Goal: Task Accomplishment & Management: Complete application form

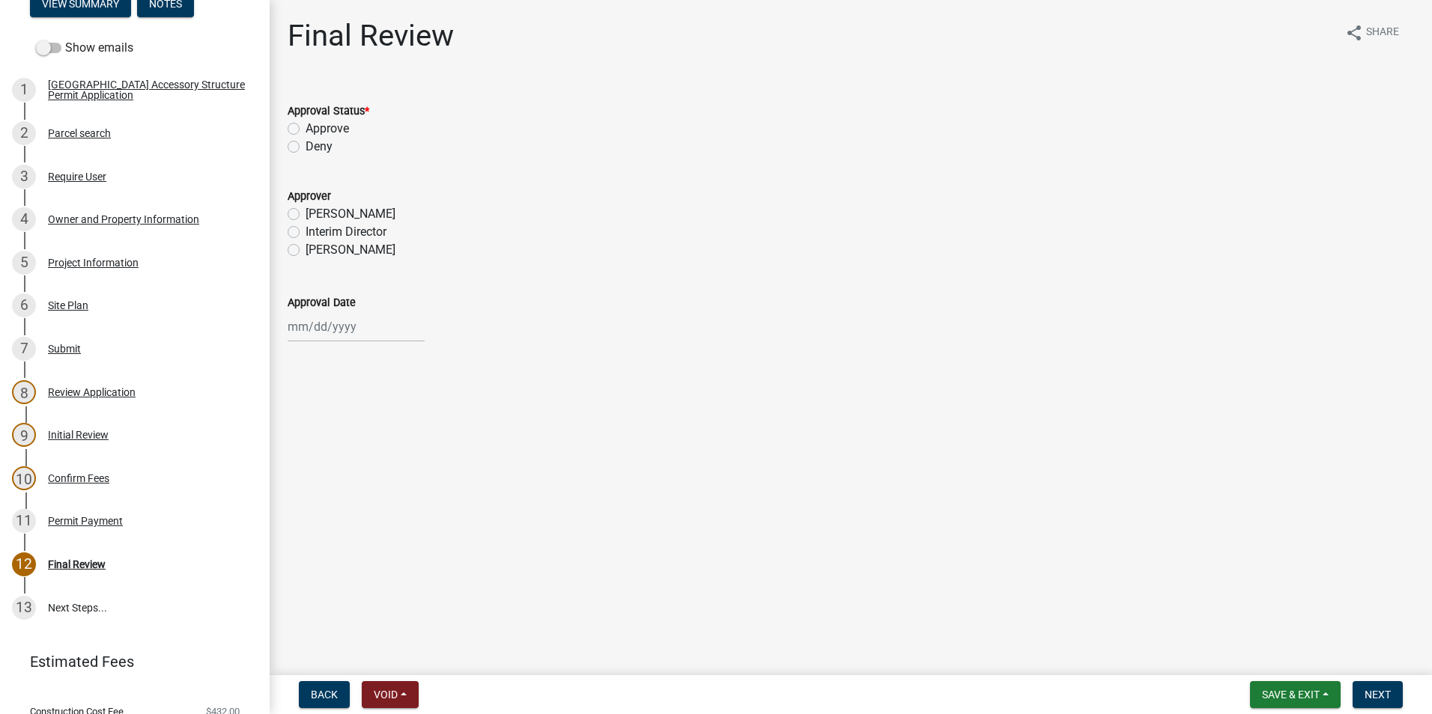
scroll to position [225, 0]
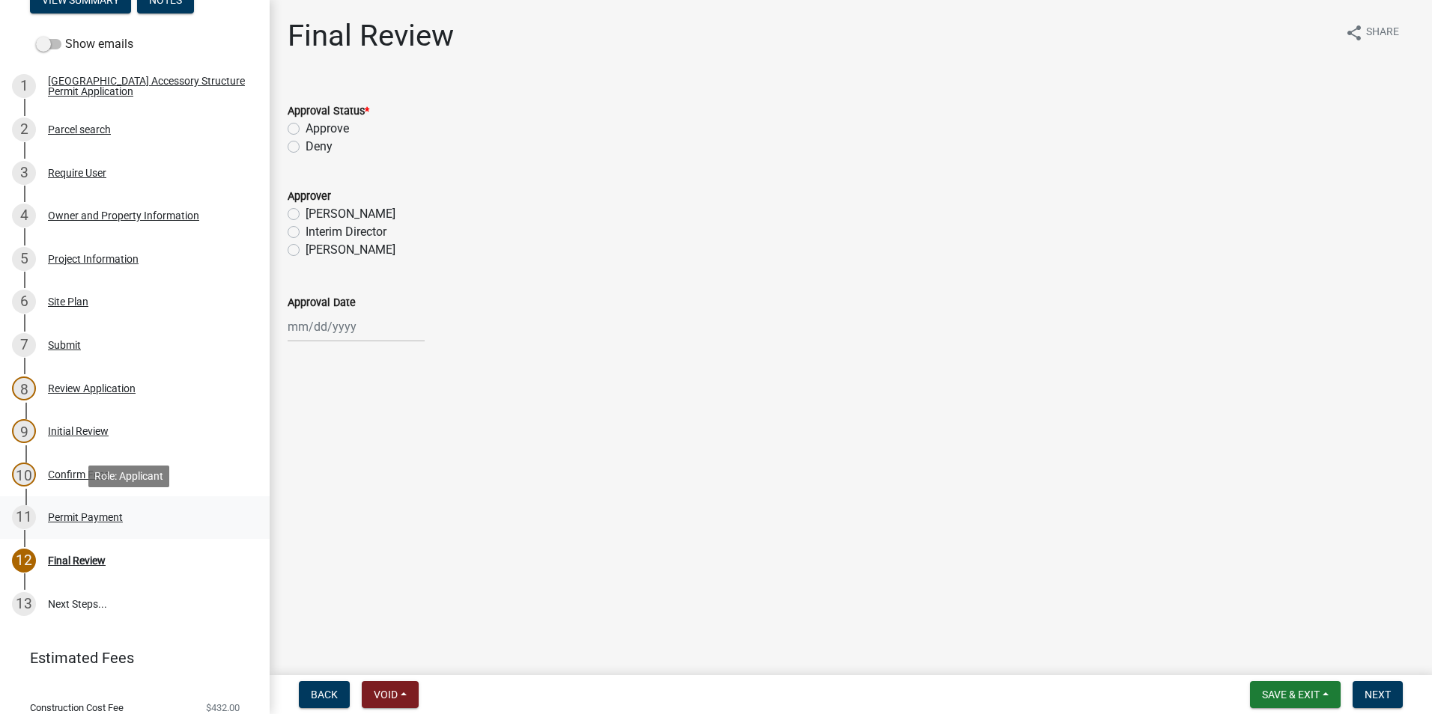
click at [82, 506] on div "11 Permit Payment" at bounding box center [129, 517] width 234 height 24
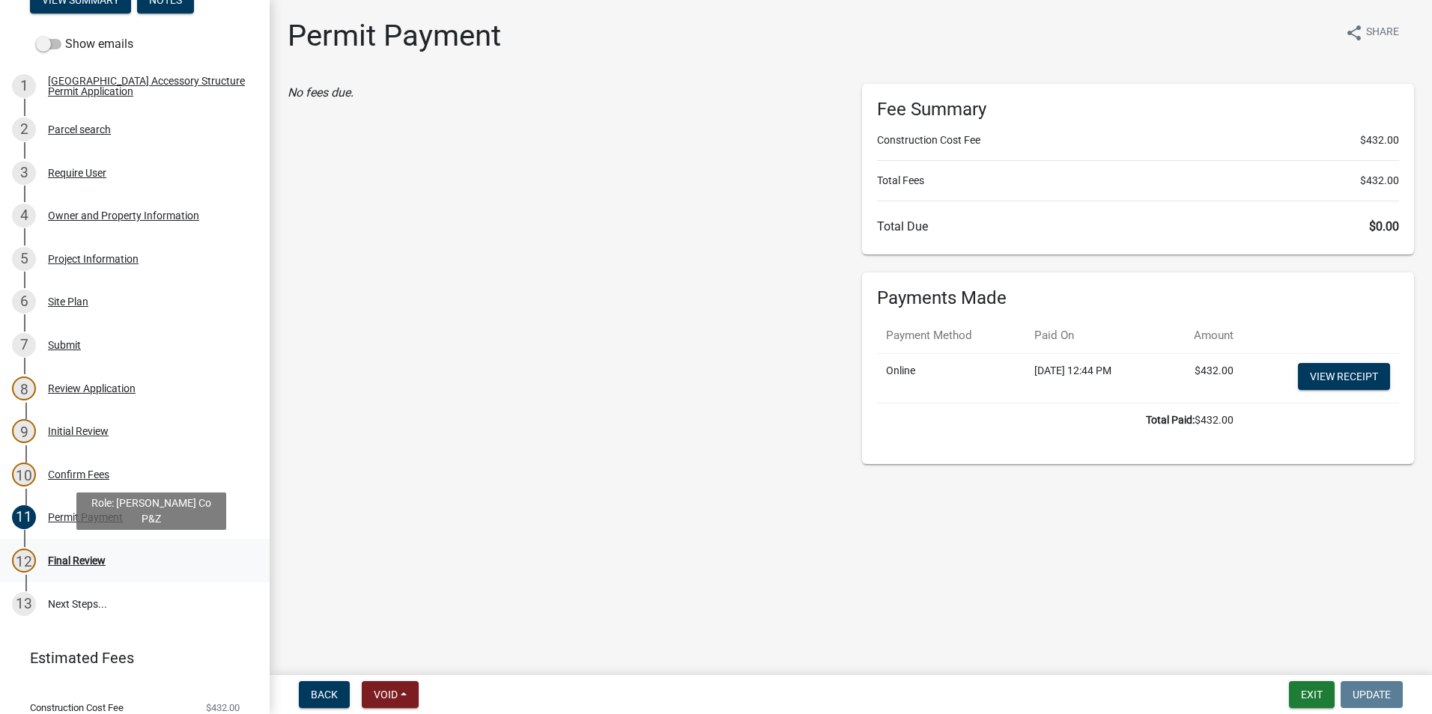
click at [88, 553] on div "12 Final Review" at bounding box center [129, 561] width 234 height 24
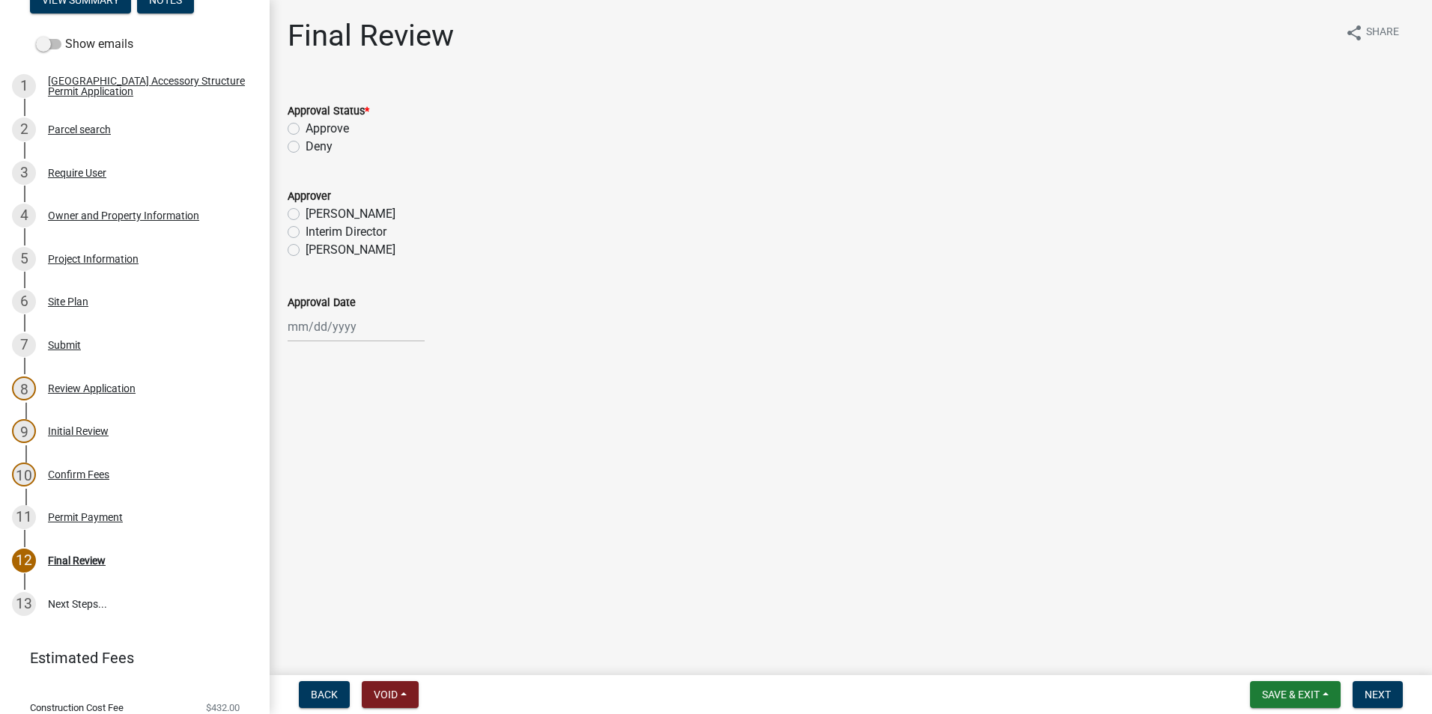
click at [306, 125] on label "Approve" at bounding box center [327, 129] width 43 height 18
click at [306, 125] on input "Approve" at bounding box center [311, 125] width 10 height 10
radio input "true"
click at [300, 249] on div "[PERSON_NAME]" at bounding box center [851, 250] width 1126 height 18
click at [306, 251] on label "[PERSON_NAME]" at bounding box center [351, 250] width 90 height 18
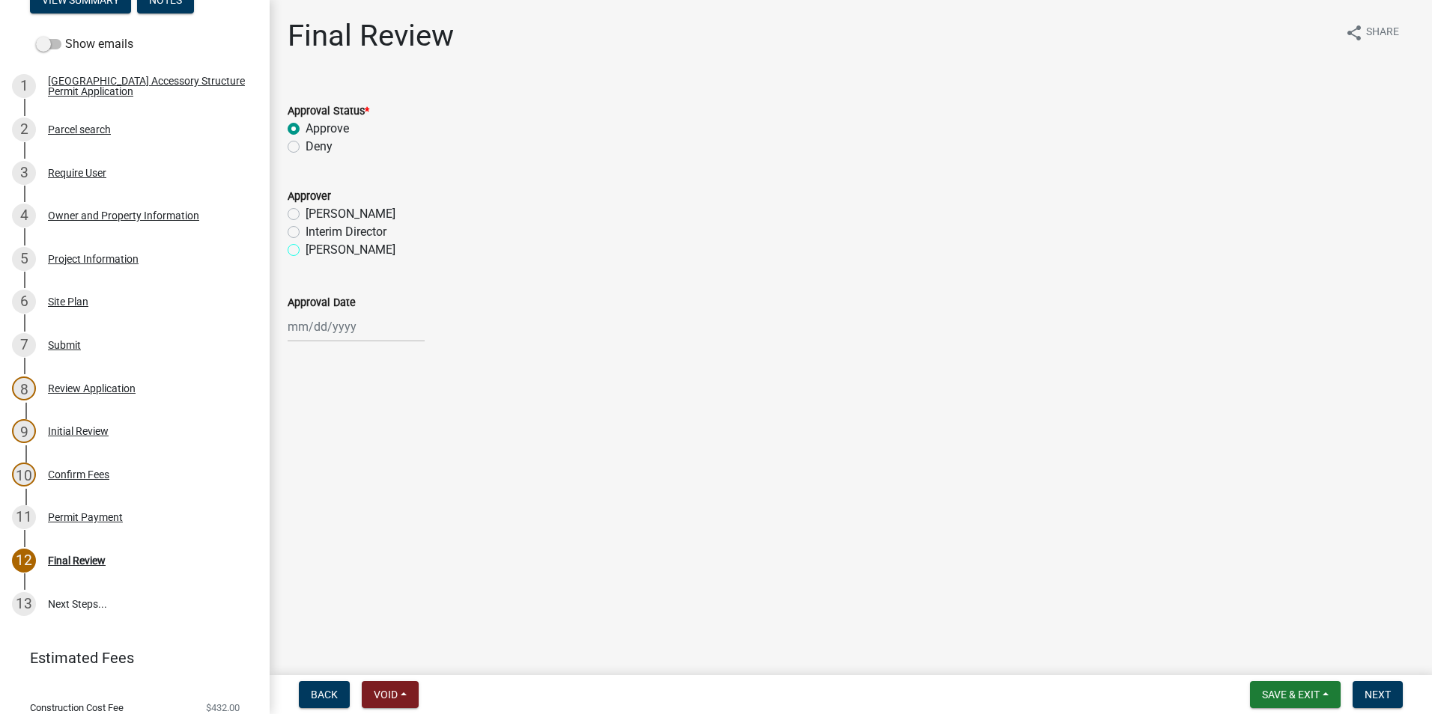
click at [306, 251] on input "[PERSON_NAME]" at bounding box center [311, 246] width 10 height 10
radio input "true"
click at [310, 329] on div at bounding box center [356, 327] width 137 height 31
select select "9"
select select "2025"
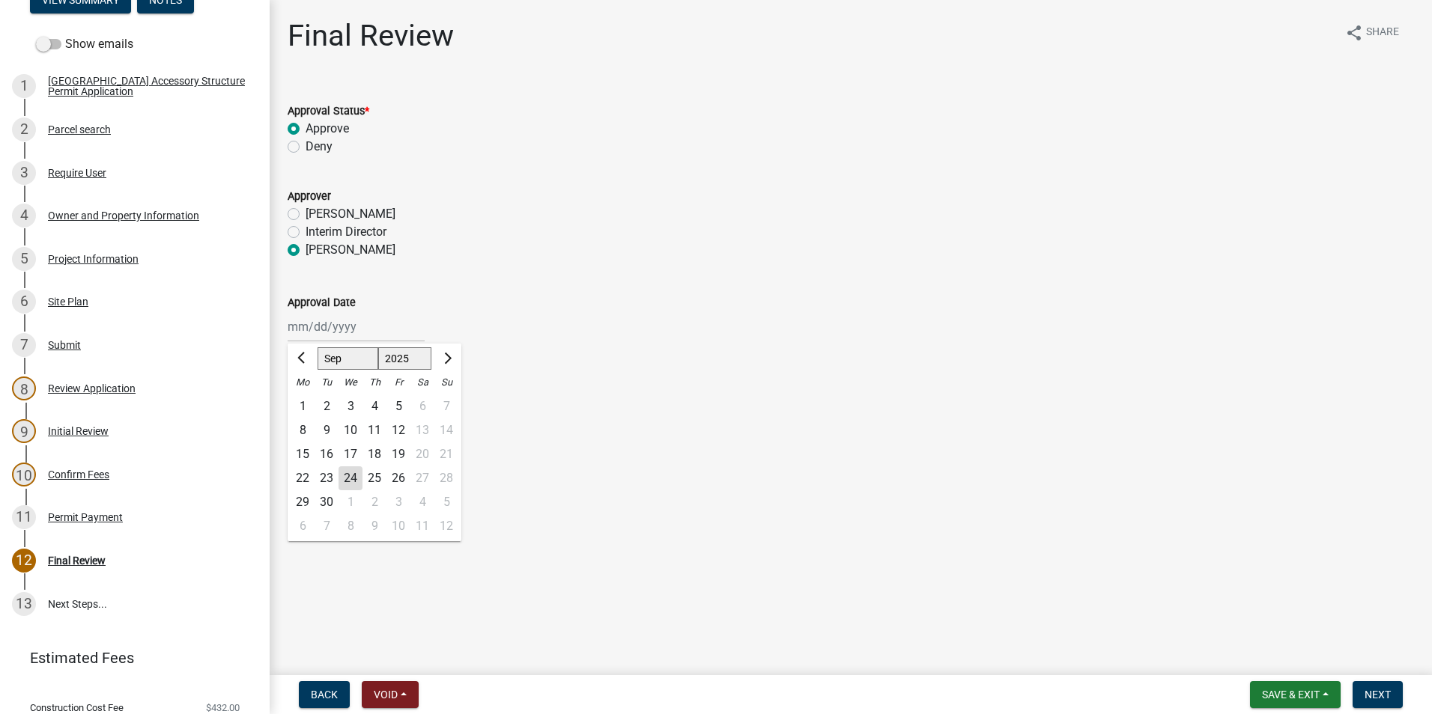
click at [347, 469] on div "24" at bounding box center [350, 479] width 24 height 24
type input "[DATE]"
click at [1379, 694] on span "Next" at bounding box center [1377, 695] width 26 height 12
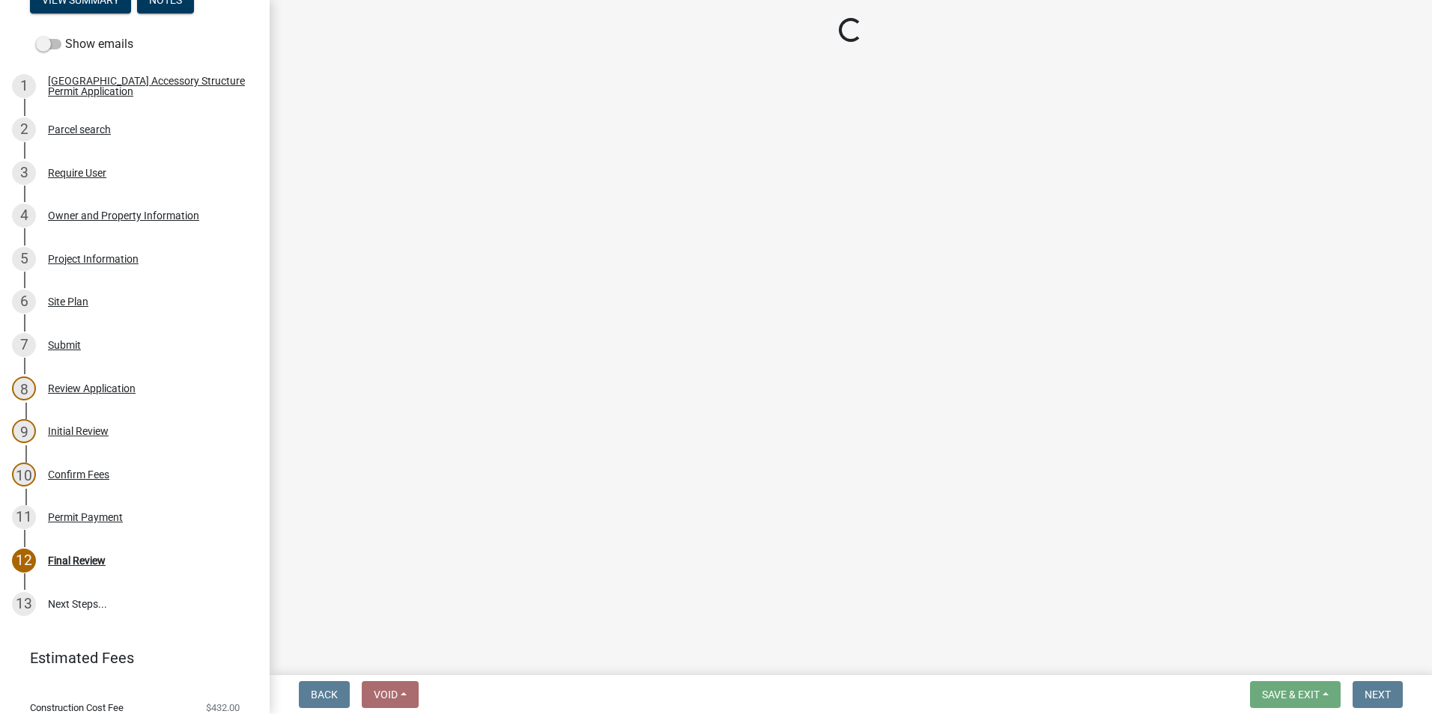
select select "cd09b013-b94f-4524-a046-a3f04ce1867e"
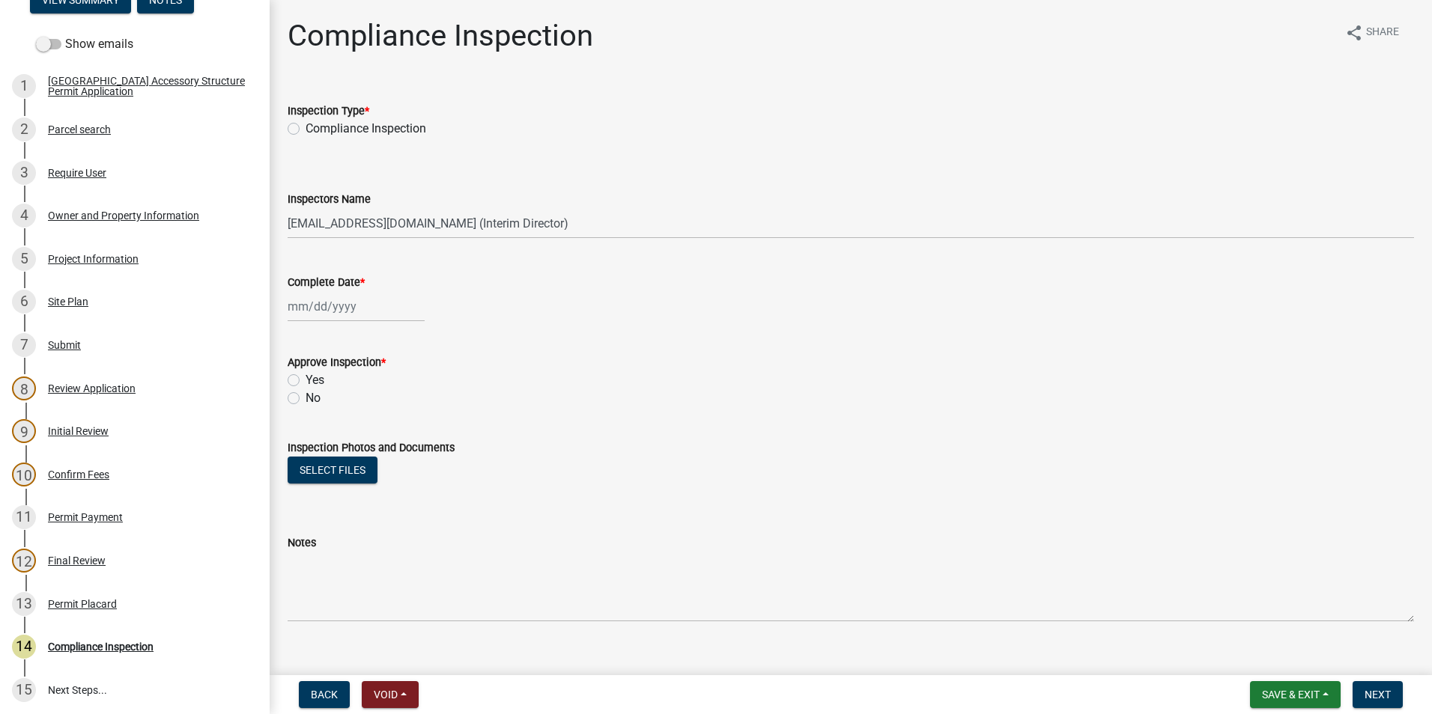
click at [306, 127] on label "Compliance Inspection" at bounding box center [366, 129] width 121 height 18
click at [306, 127] on input "Compliance Inspection" at bounding box center [311, 125] width 10 height 10
radio input "true"
click at [325, 300] on div at bounding box center [356, 306] width 137 height 31
select select "9"
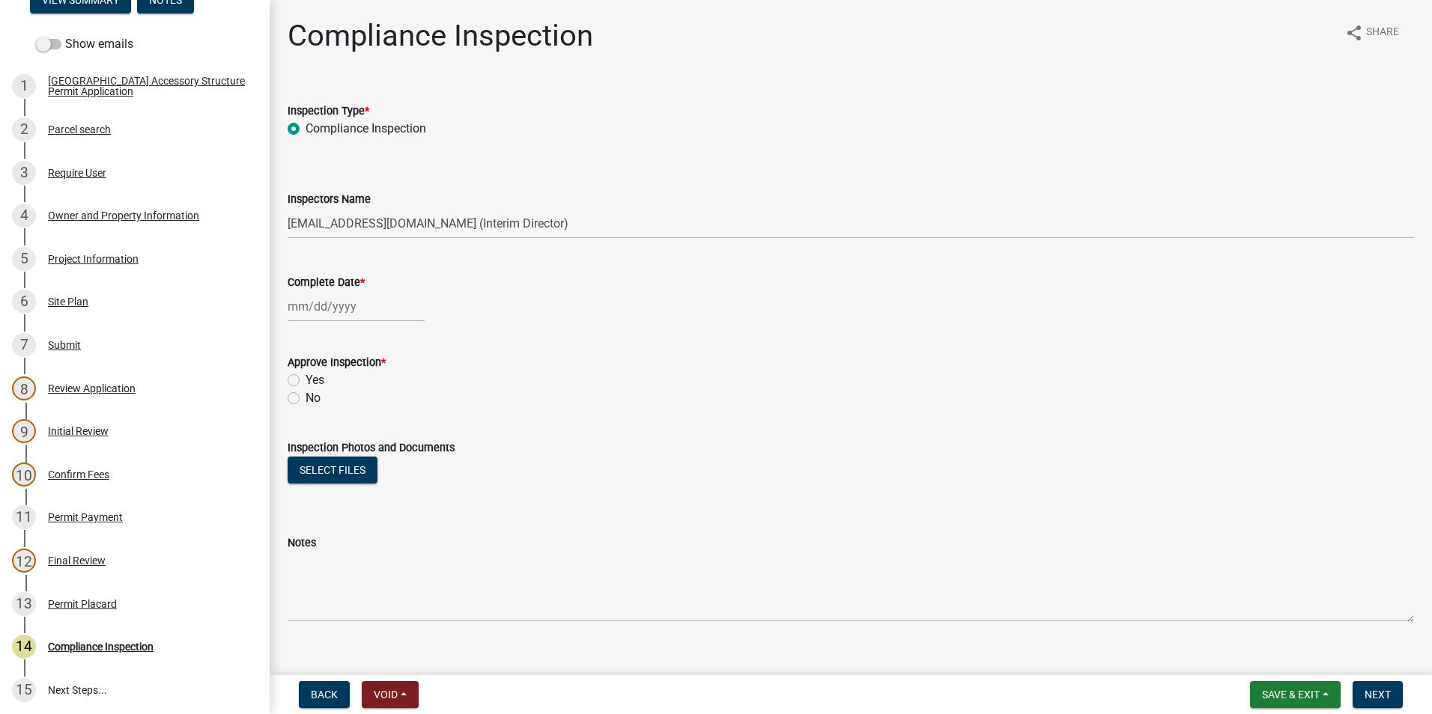
select select "2025"
click at [347, 464] on div "24" at bounding box center [350, 458] width 24 height 24
type input "[DATE]"
click at [306, 378] on label "Yes" at bounding box center [315, 380] width 19 height 18
click at [306, 378] on input "Yes" at bounding box center [311, 376] width 10 height 10
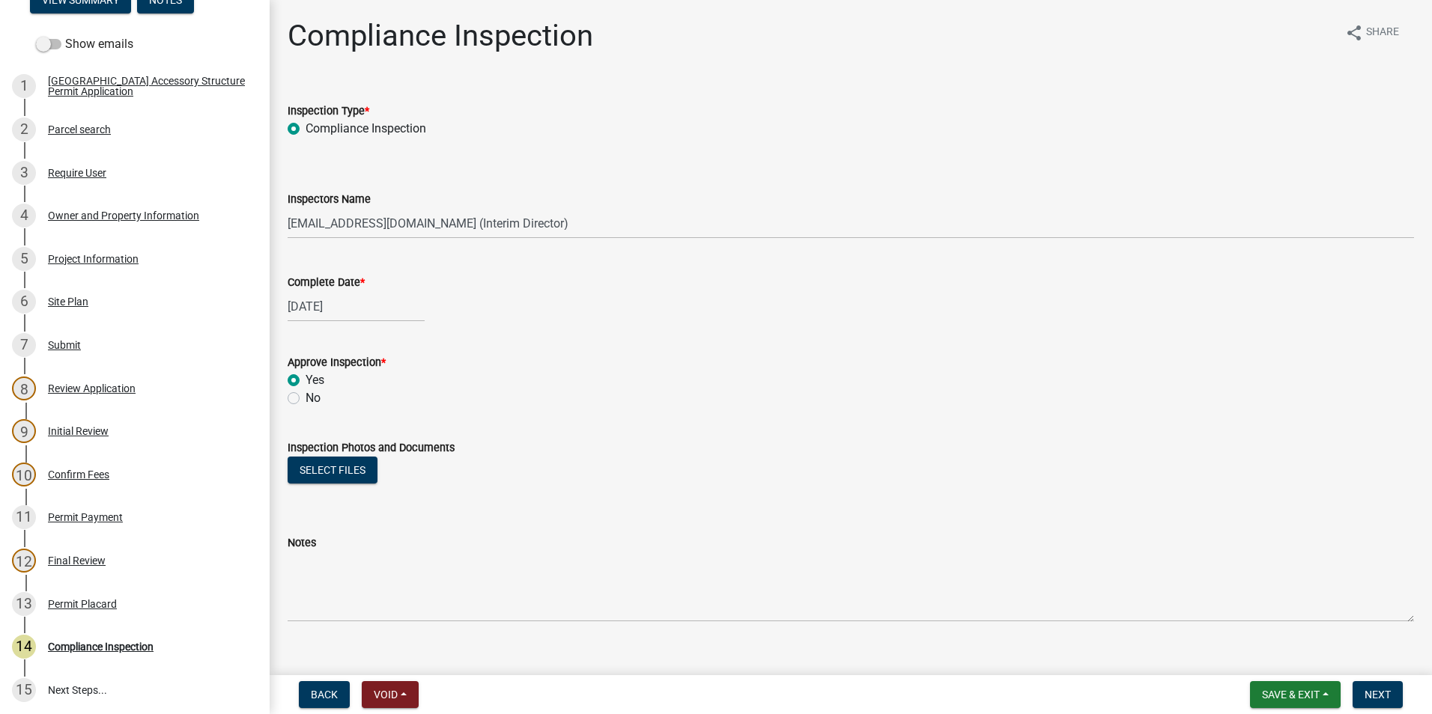
radio input "true"
click at [328, 462] on button "Select files" at bounding box center [333, 470] width 90 height 27
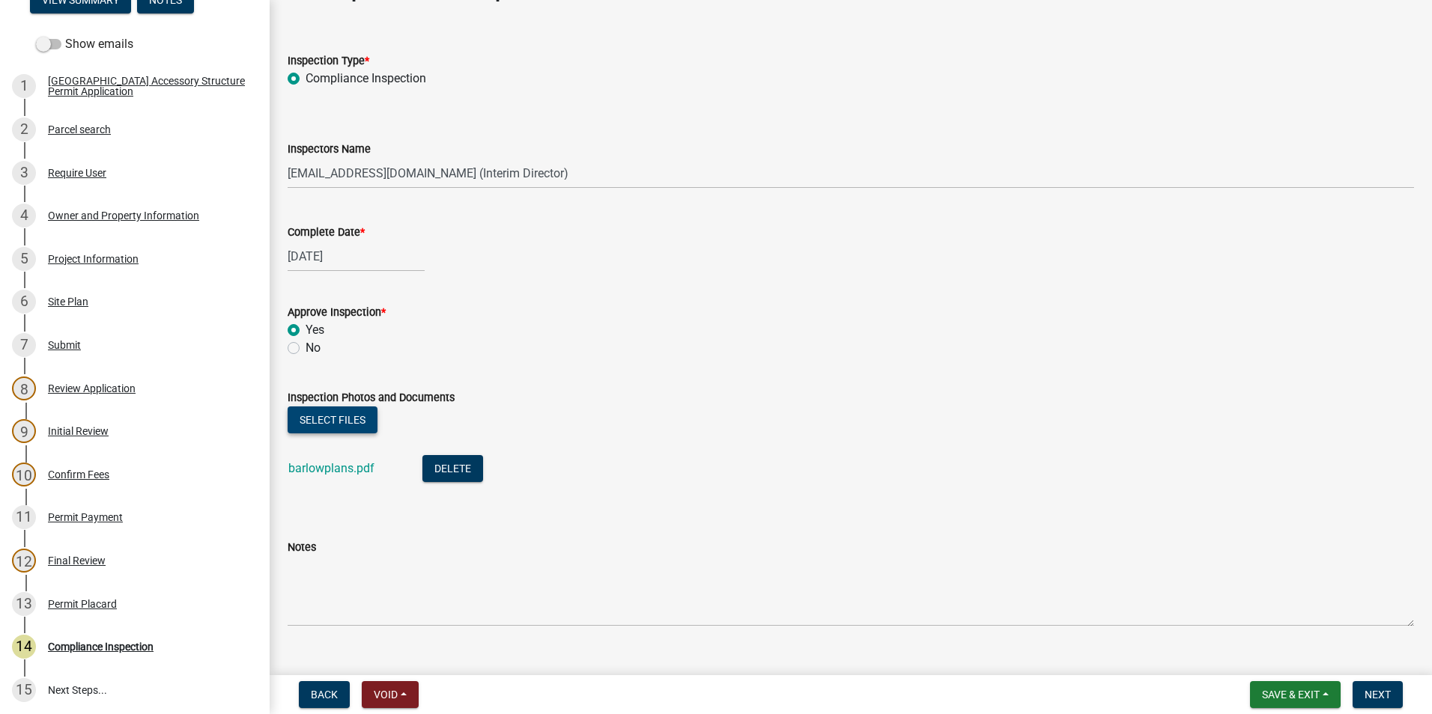
scroll to position [78, 0]
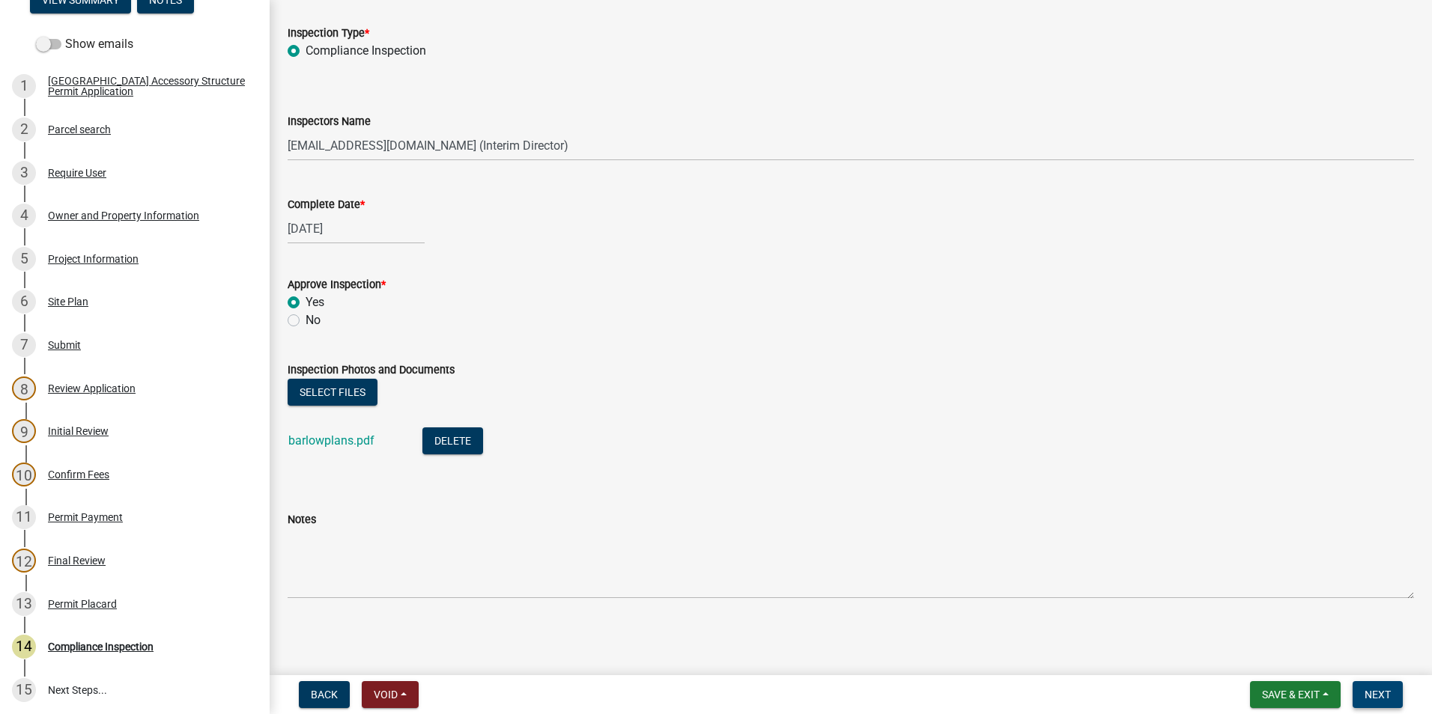
click at [1388, 697] on span "Next" at bounding box center [1377, 695] width 26 height 12
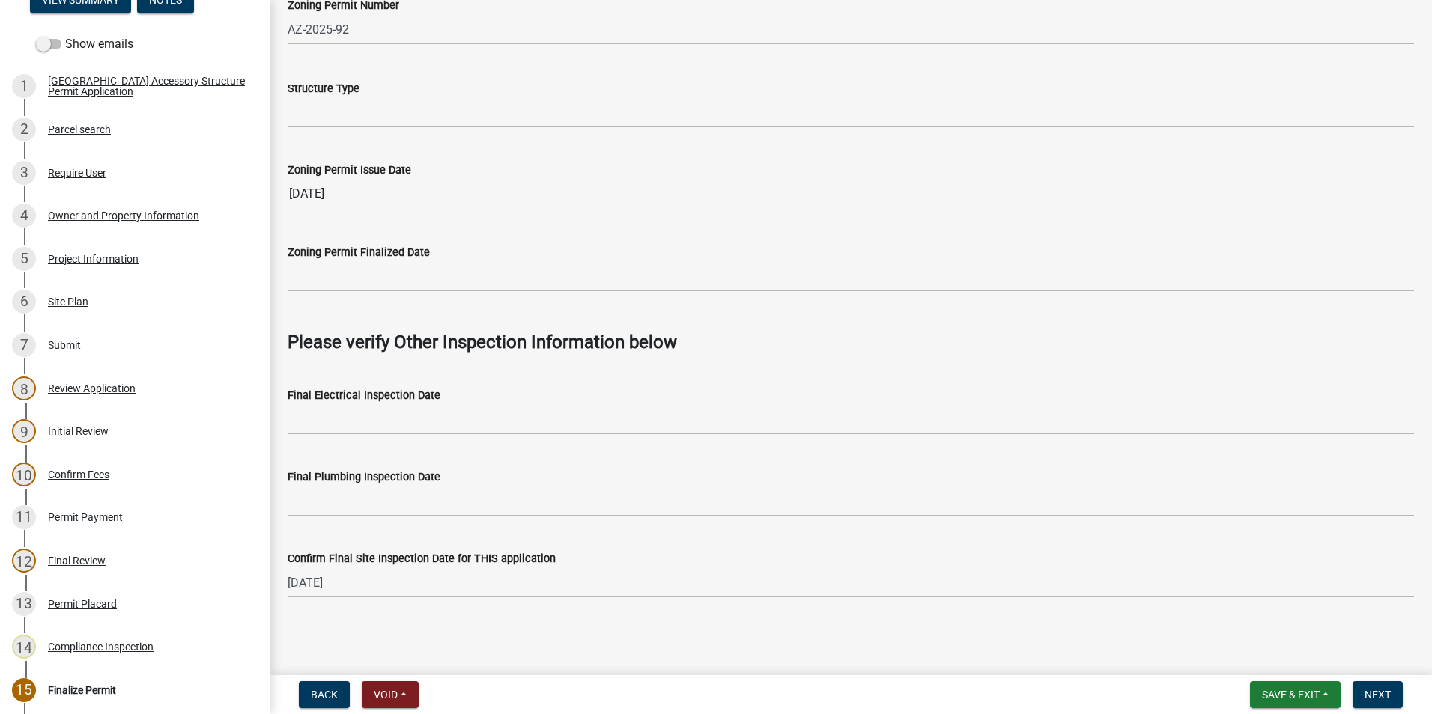
scroll to position [999, 0]
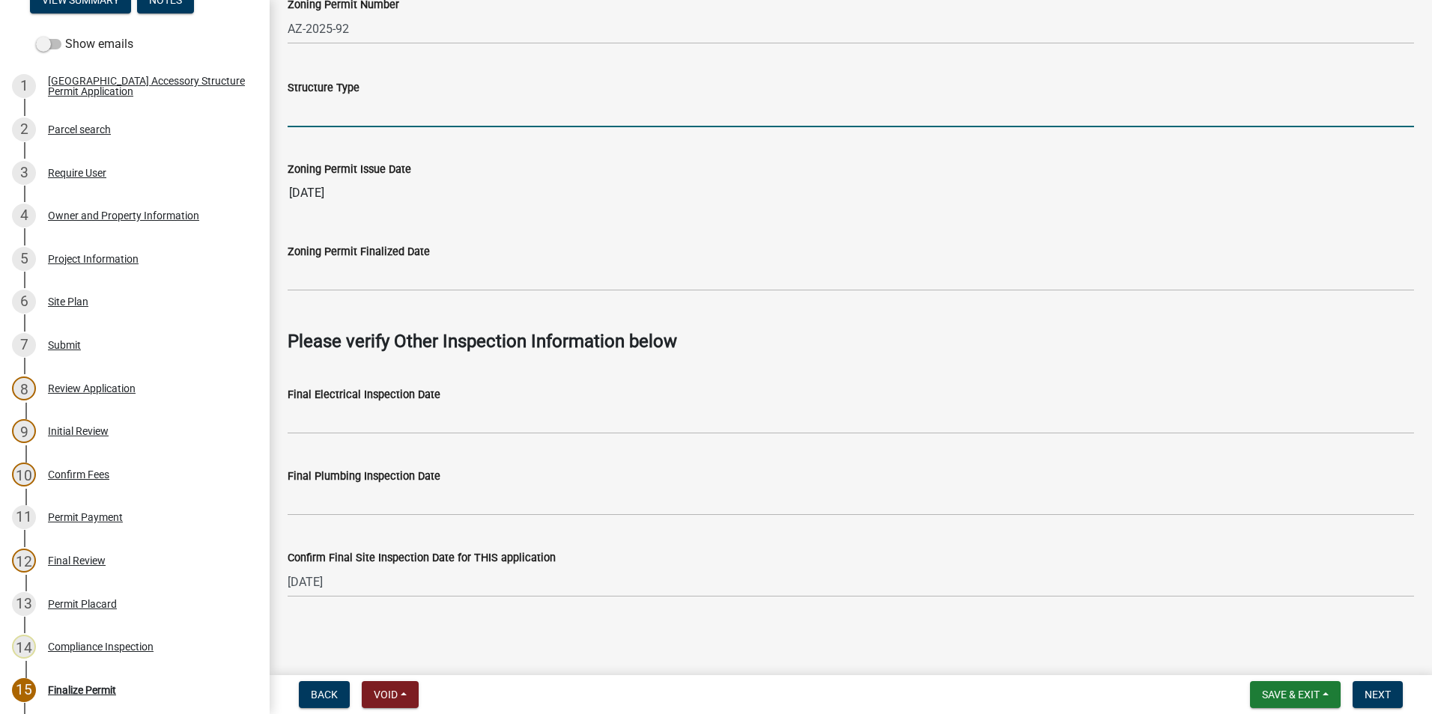
click at [483, 103] on input "Structure Type" at bounding box center [851, 112] width 1126 height 31
type input "T"
type input "Two storage sheds"
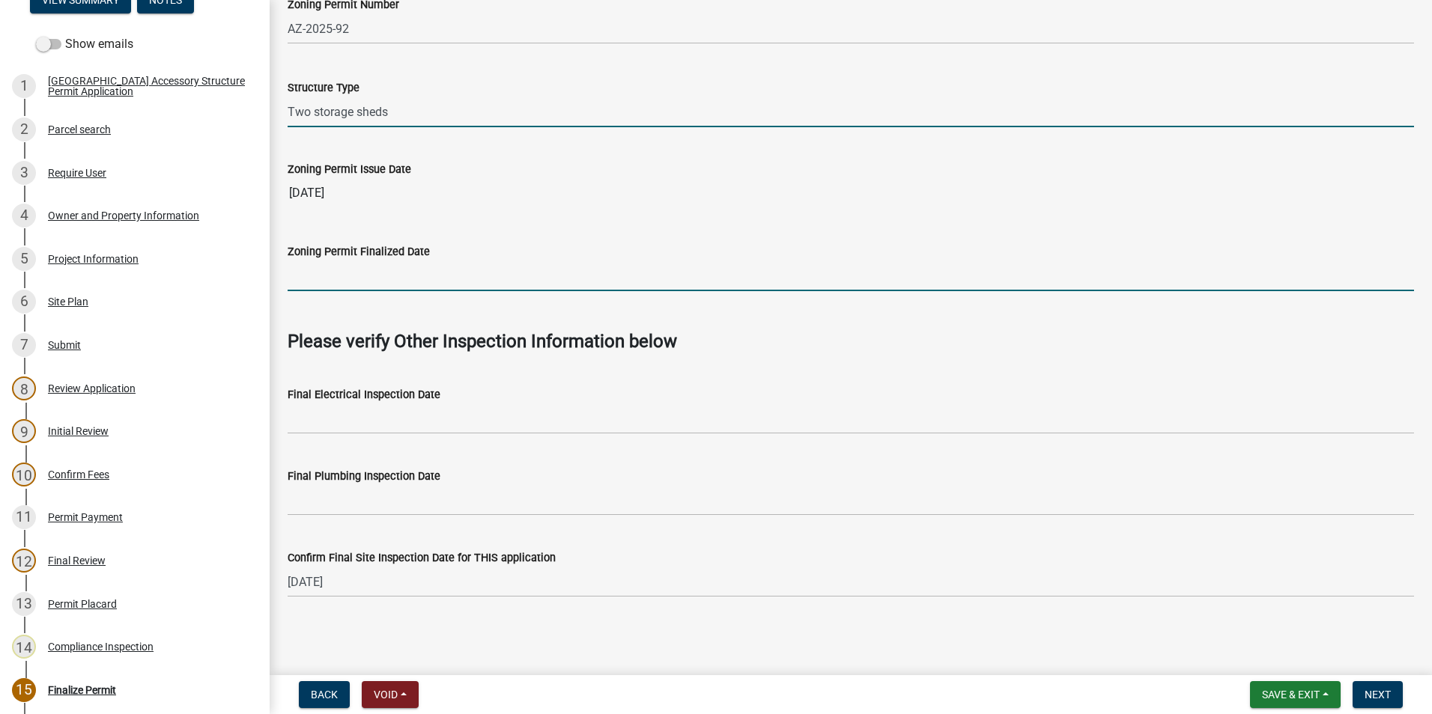
click at [404, 283] on input "Zoning Permit Finalized Date" at bounding box center [851, 276] width 1126 height 31
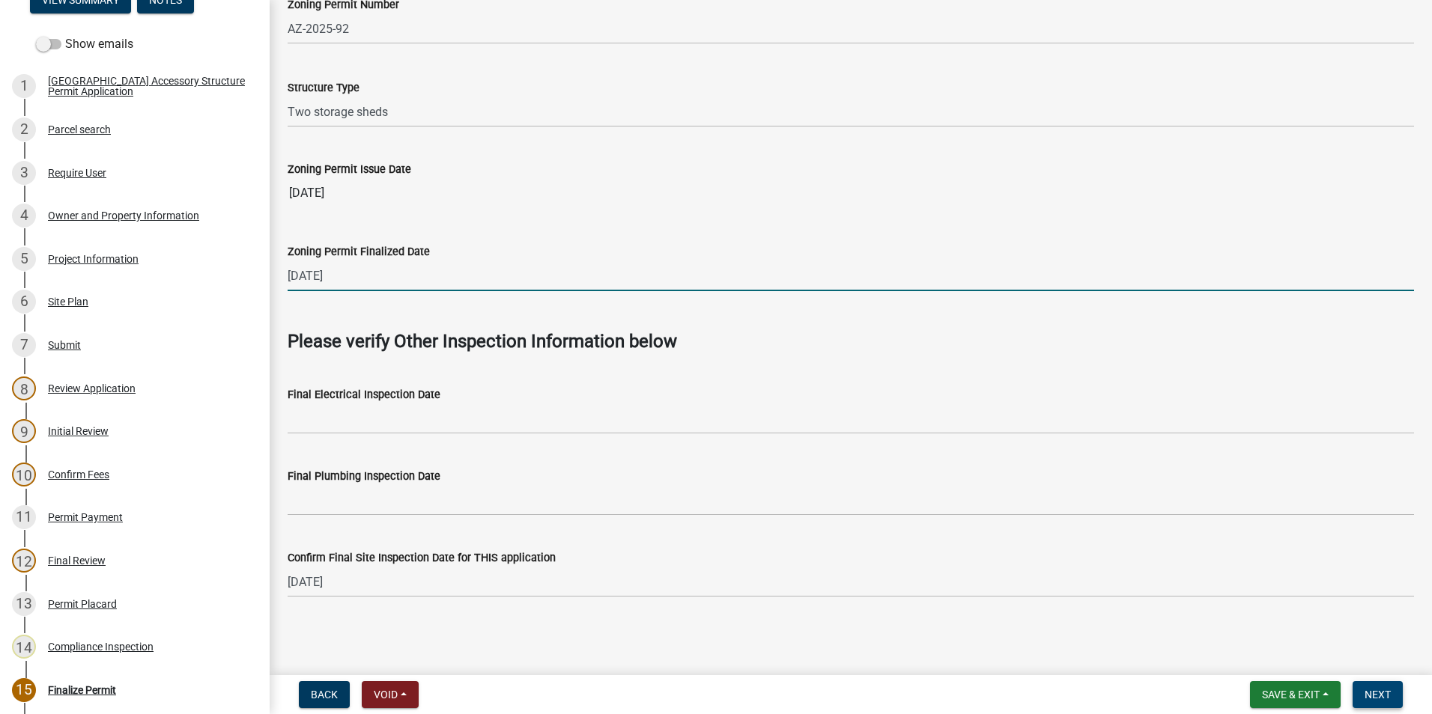
type input "[DATE]"
click at [1367, 694] on span "Next" at bounding box center [1377, 695] width 26 height 12
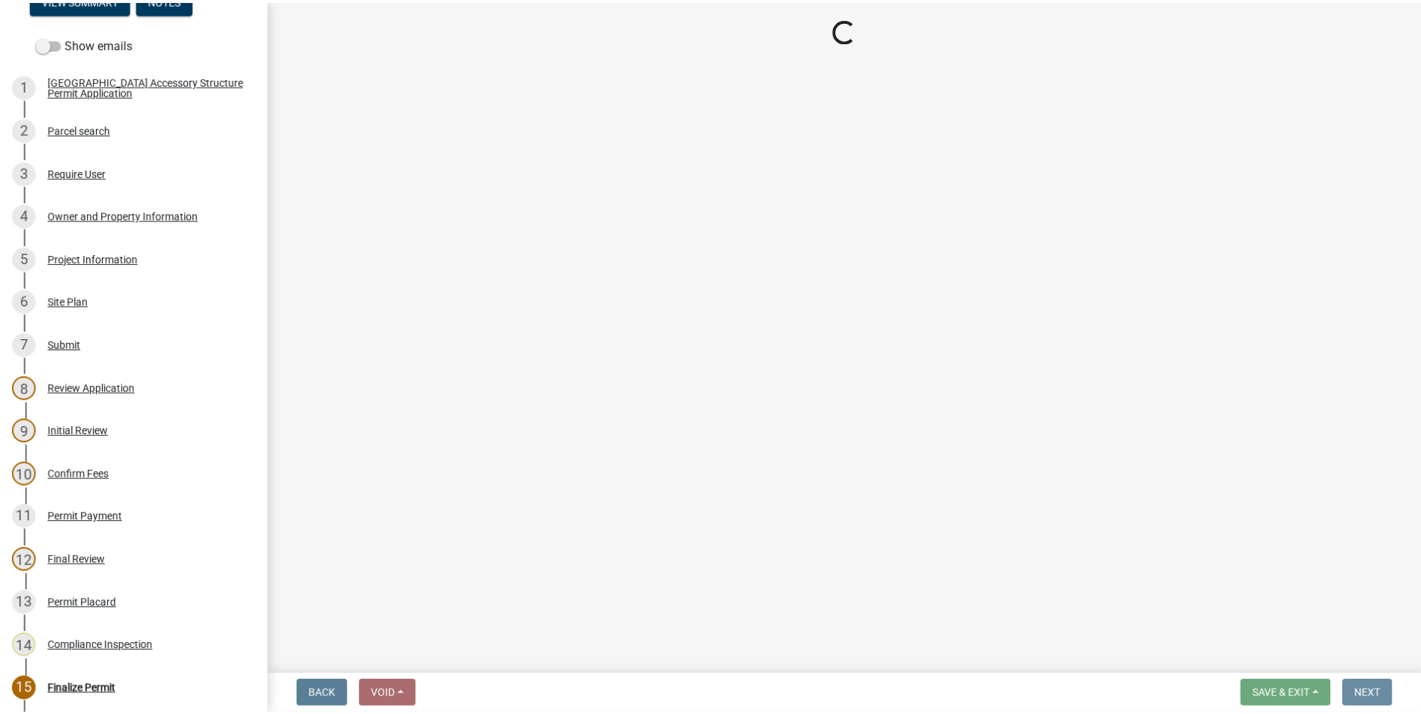
scroll to position [0, 0]
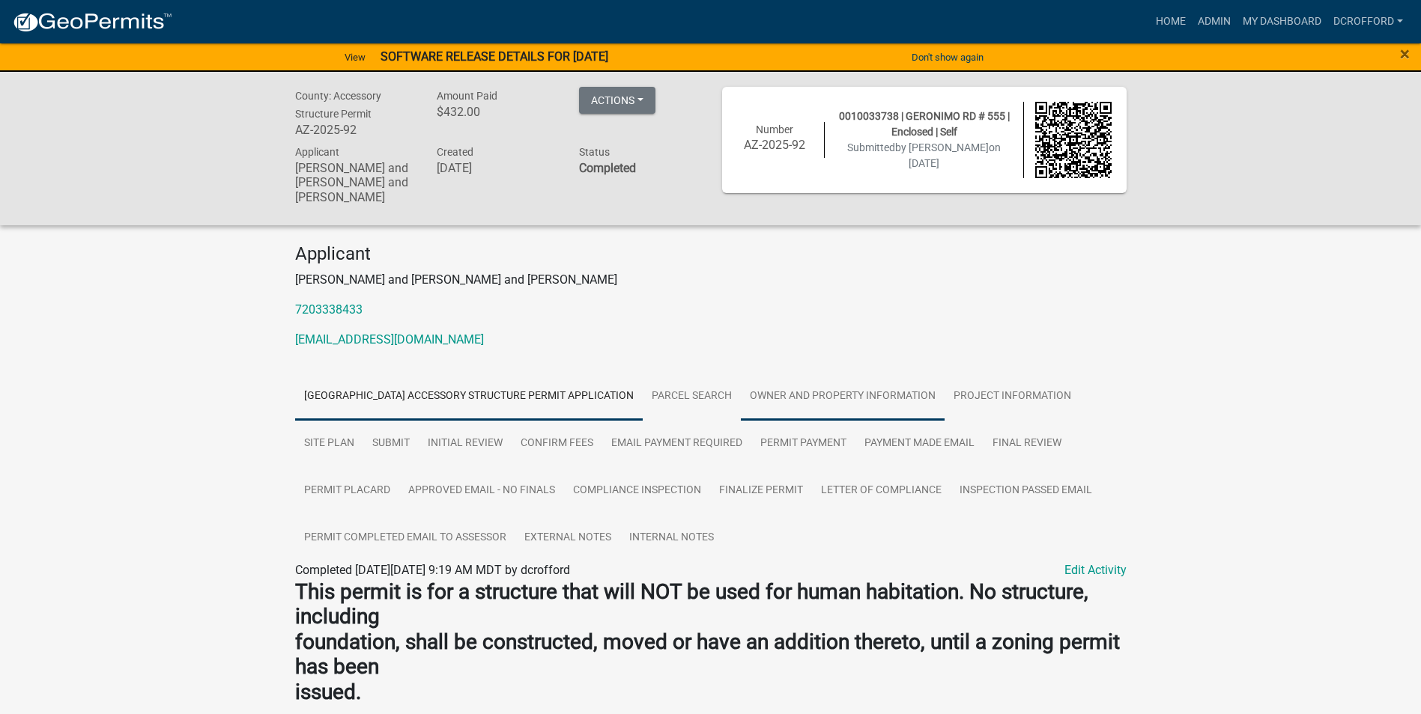
click at [797, 397] on link "Owner and Property Information" at bounding box center [843, 397] width 204 height 48
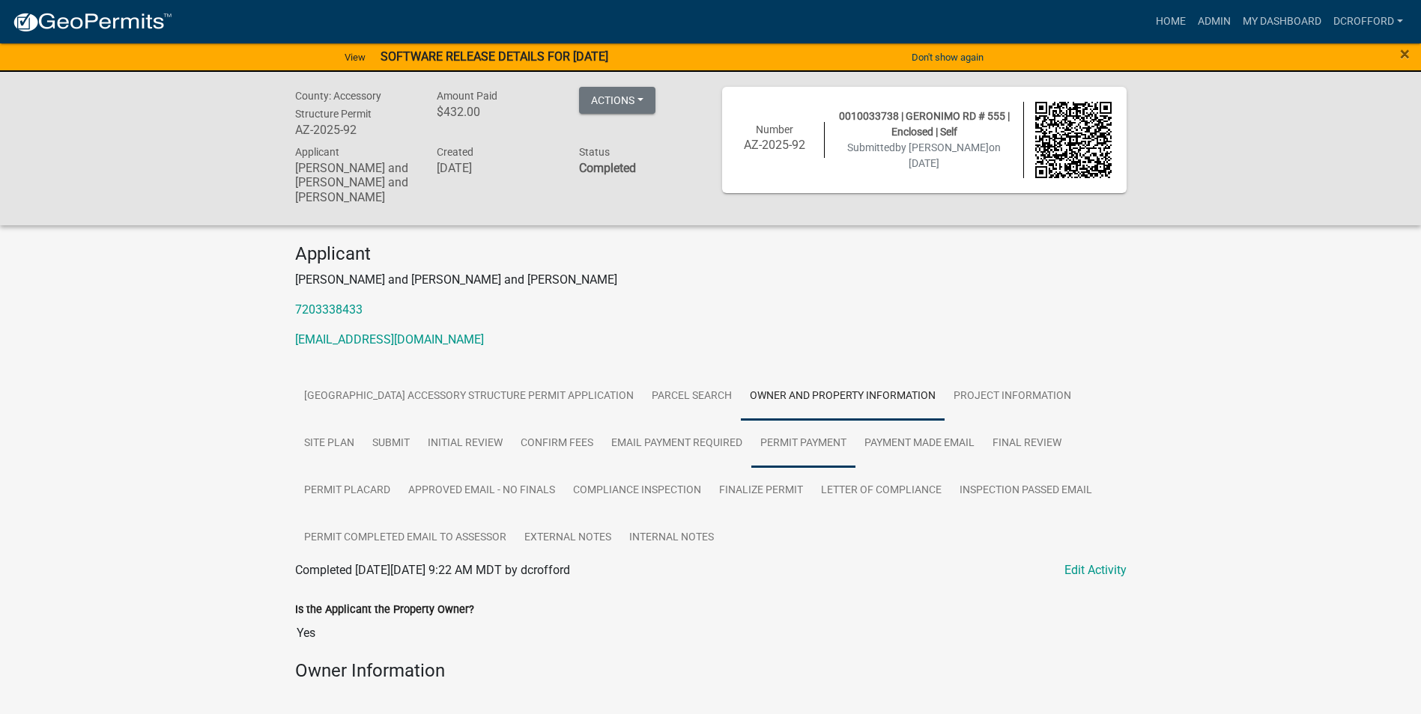
click at [802, 442] on link "Permit Payment" at bounding box center [803, 444] width 104 height 48
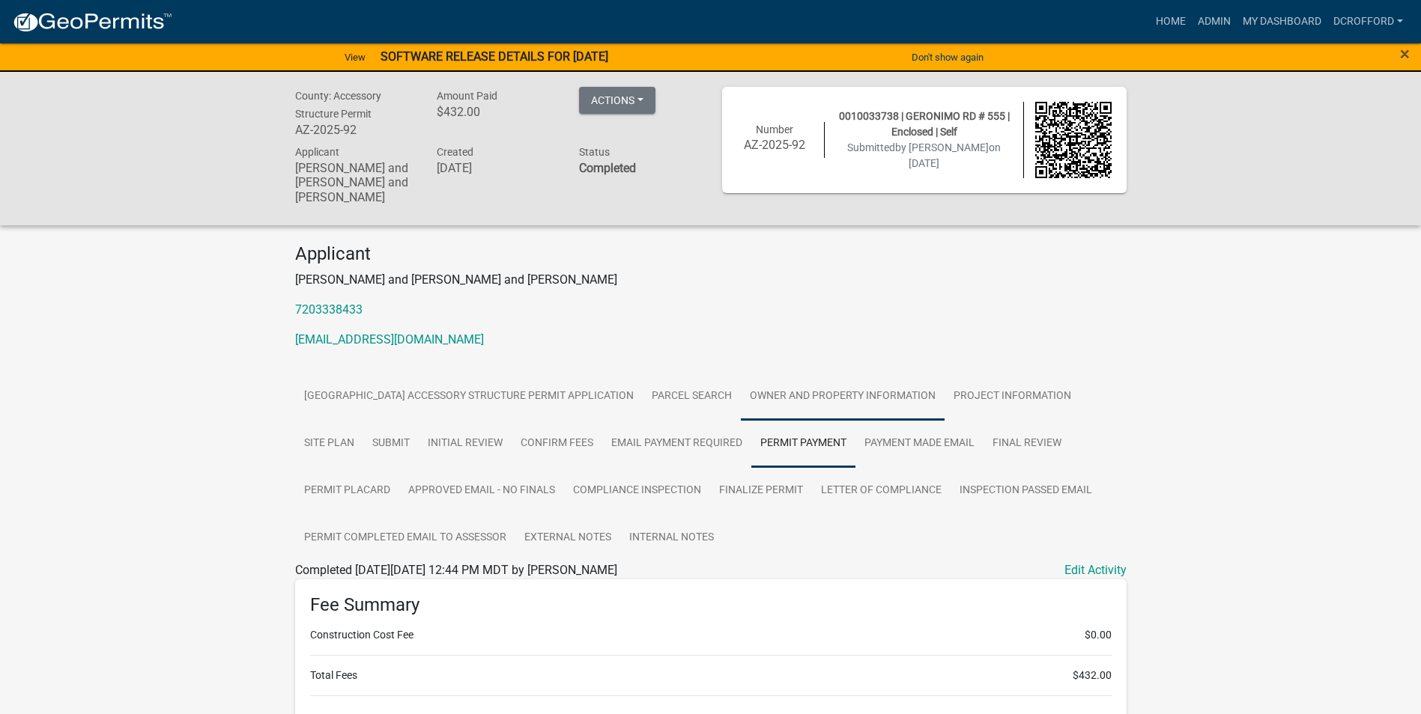
click at [802, 381] on link "Owner and Property Information" at bounding box center [843, 397] width 204 height 48
